Goal: Navigation & Orientation: Find specific page/section

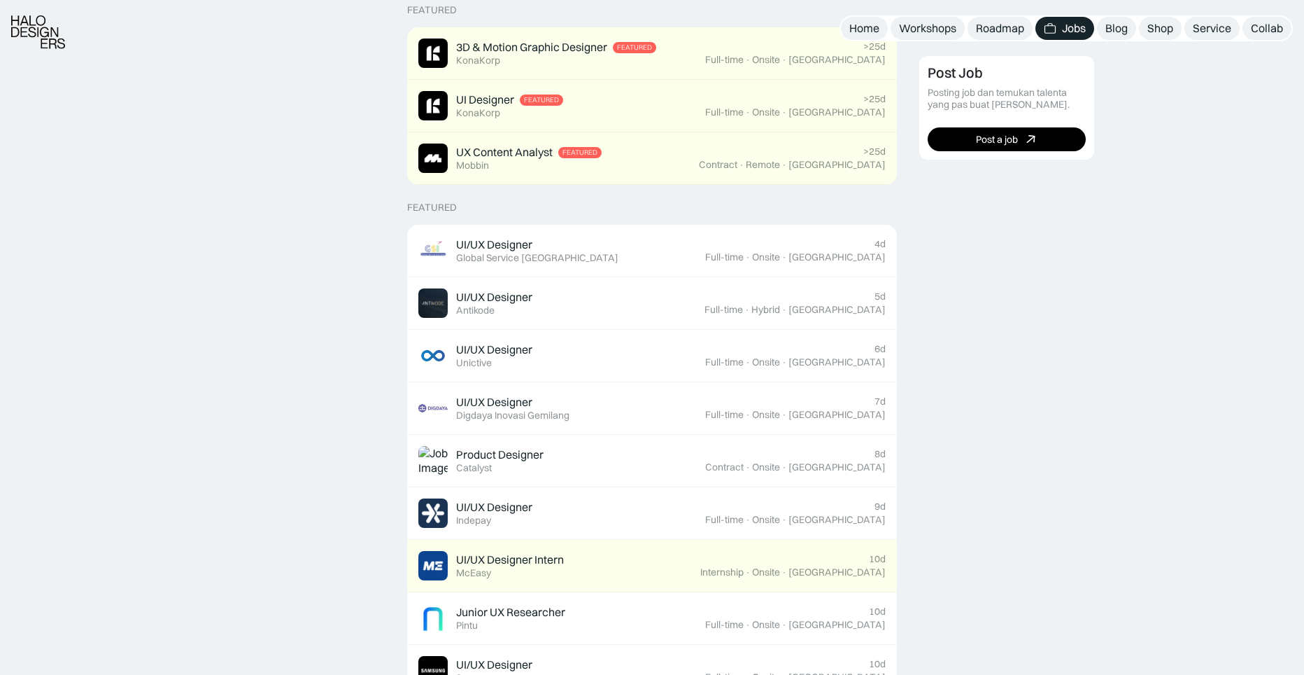
scroll to position [490, 0]
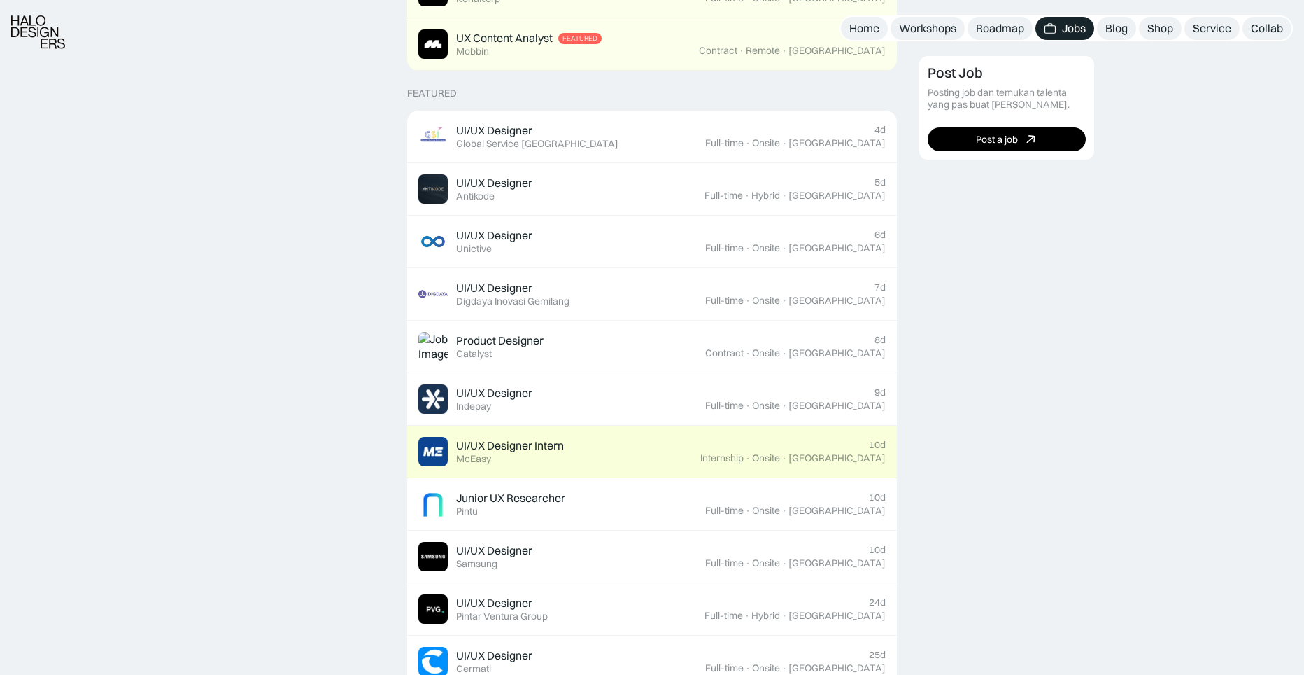
click at [544, 442] on div "UI/UX Designer Intern" at bounding box center [510, 445] width 108 height 15
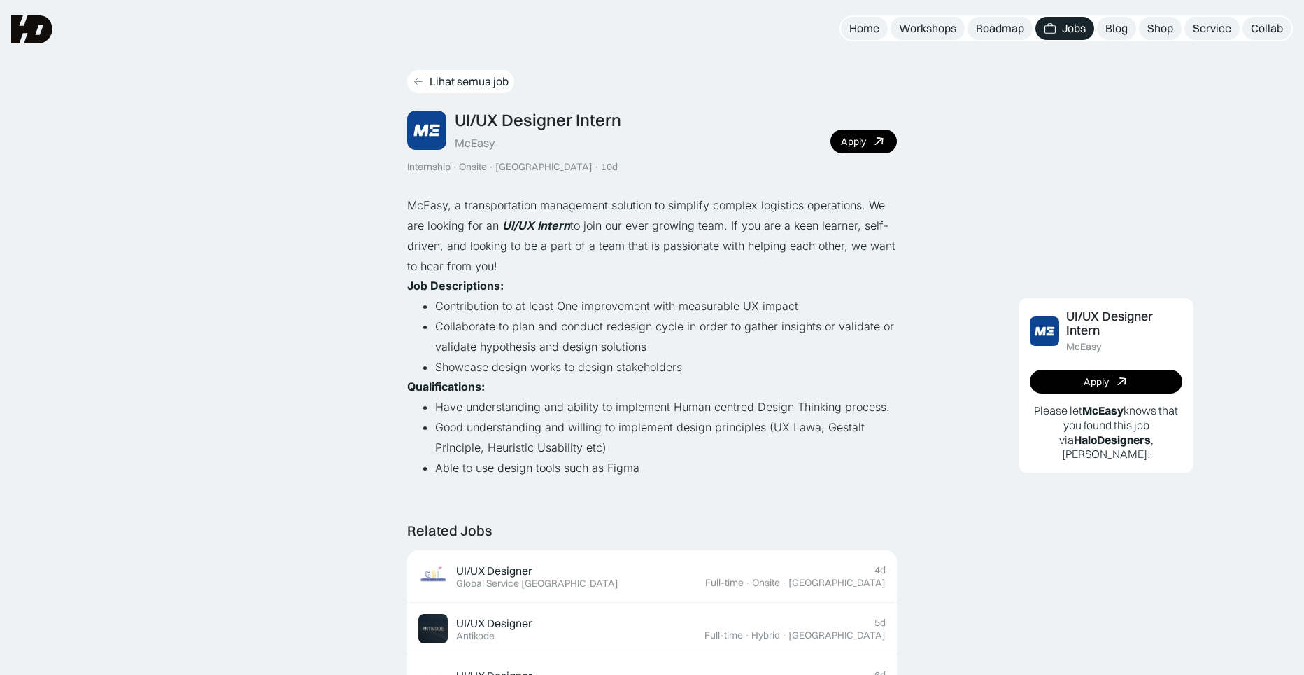
click at [417, 80] on icon at bounding box center [418, 82] width 11 height 12
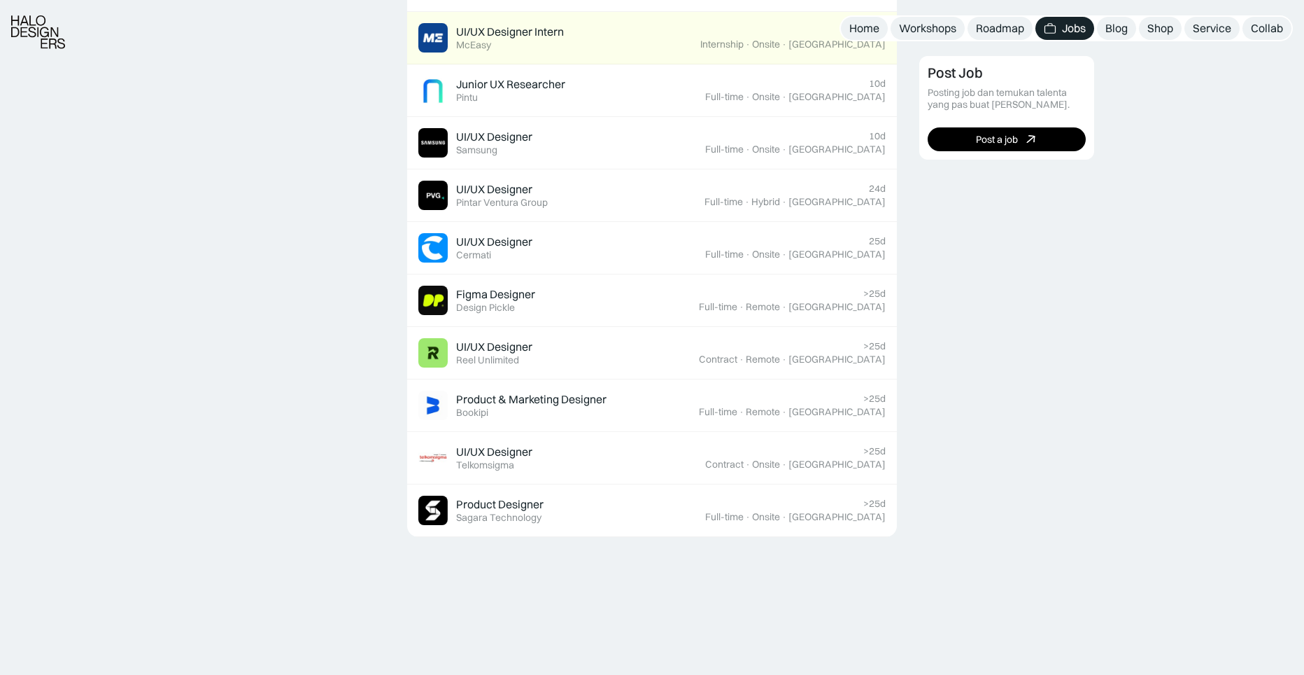
scroll to position [910, 0]
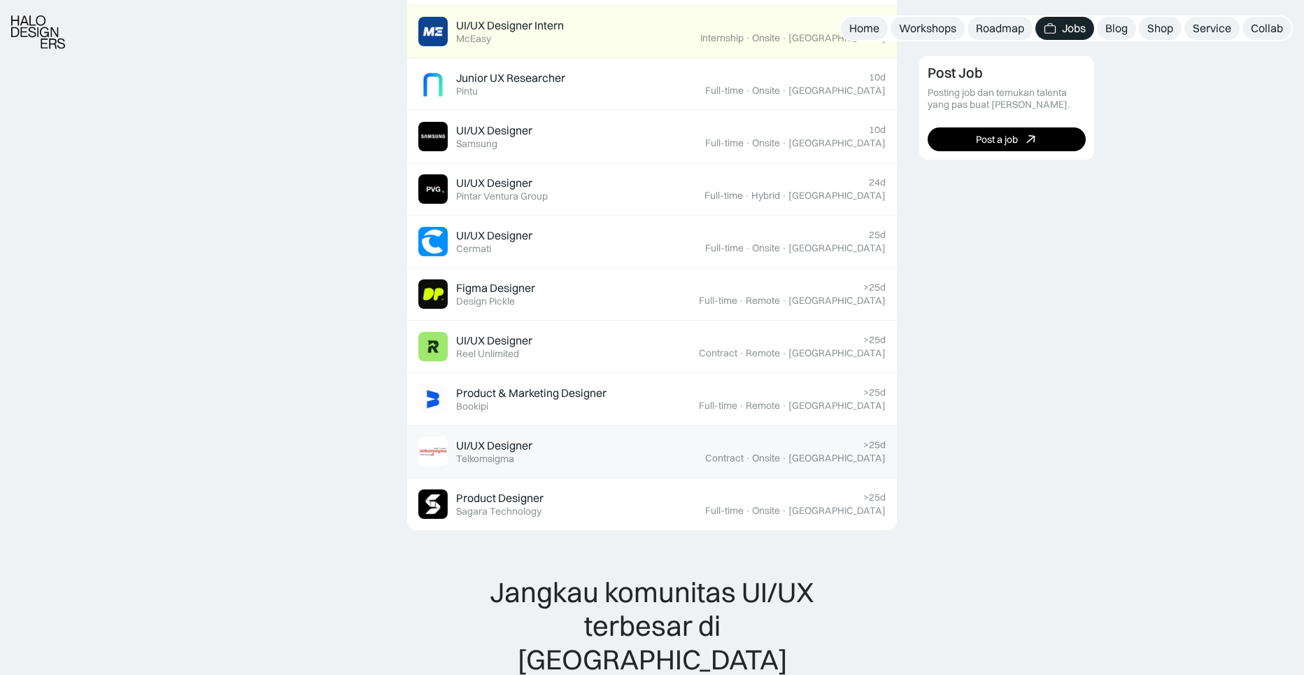
click at [509, 451] on div "UI/UX Designer" at bounding box center [494, 445] width 76 height 15
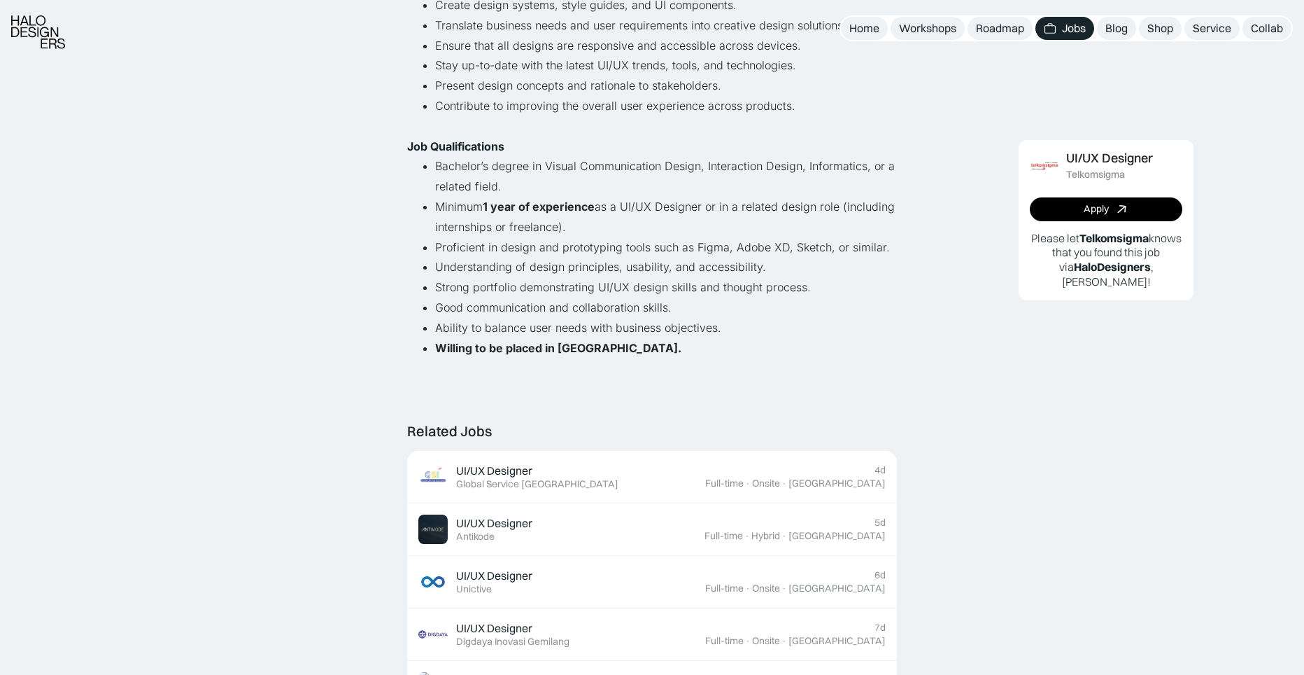
scroll to position [630, 0]
